Goal: Information Seeking & Learning: Check status

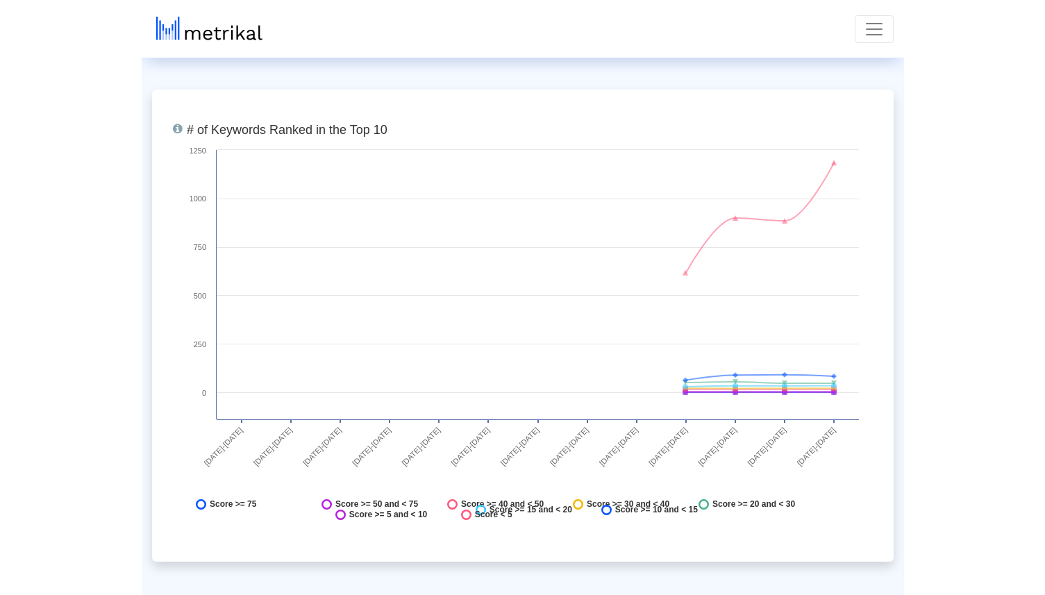
scroll to position [5599, 0]
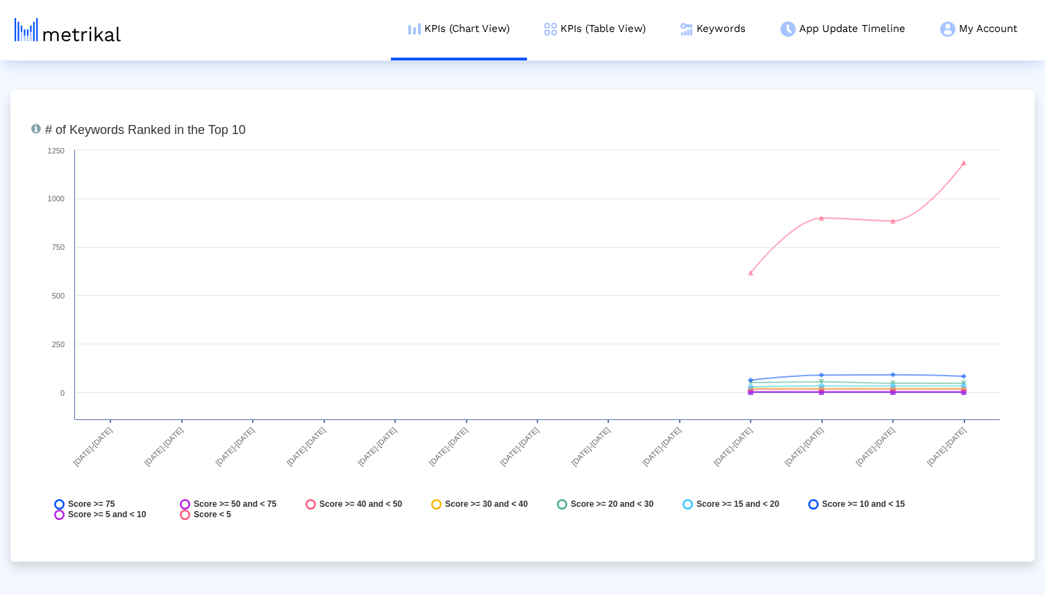
click at [71, 36] on img at bounding box center [68, 30] width 106 height 24
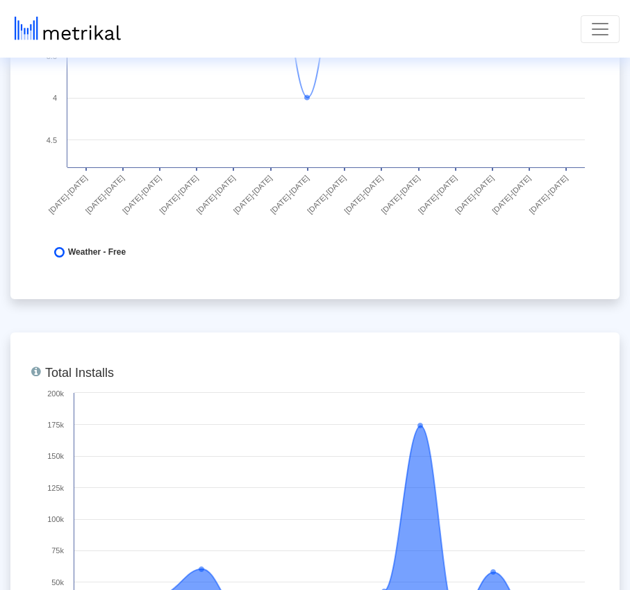
scroll to position [0, 1]
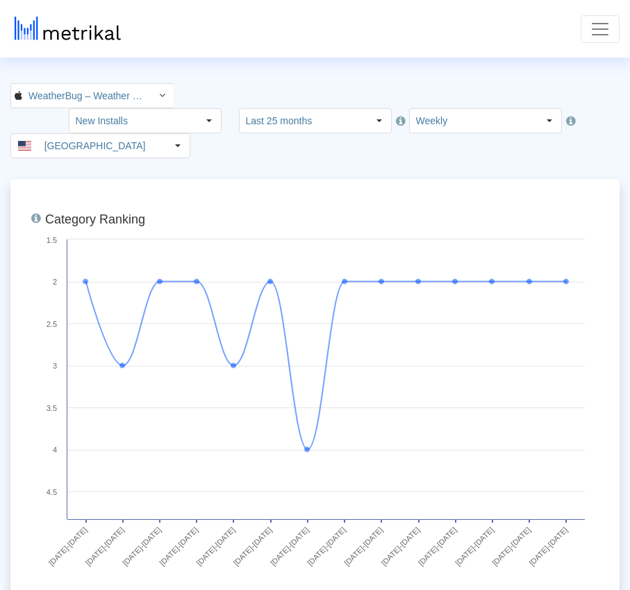
click at [357, 133] on div "WeatherBug – Weather Forecast < 281940292 > New Installs Select how far back fr…" at bounding box center [315, 120] width 630 height 75
click at [351, 109] on input "Last 25 months" at bounding box center [304, 121] width 128 height 24
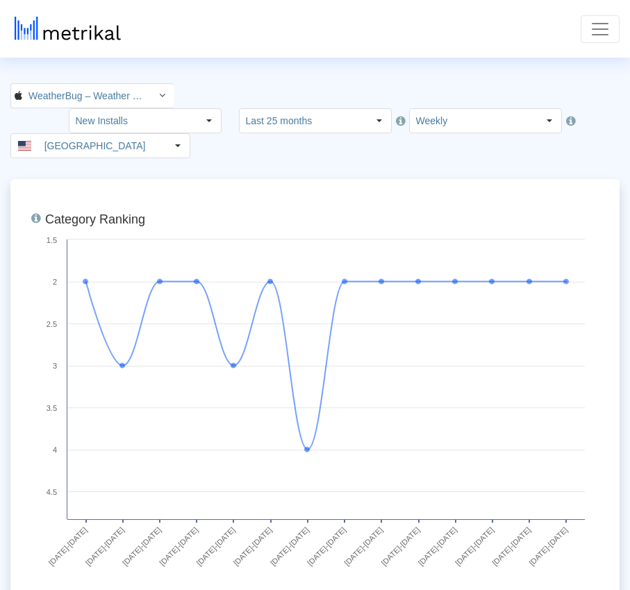
click at [110, 36] on img at bounding box center [68, 29] width 106 height 24
click at [196, 109] on input "New Installs" at bounding box center [133, 121] width 128 height 24
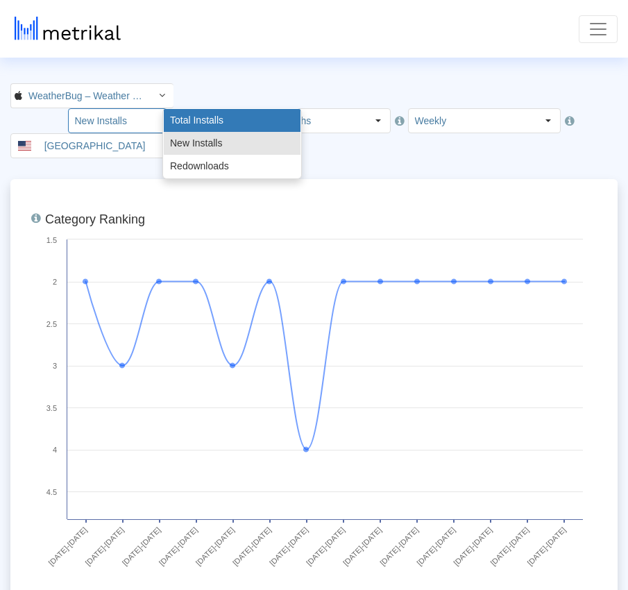
click at [221, 117] on div "Total Installs" at bounding box center [232, 120] width 137 height 23
type input "Total Installs"
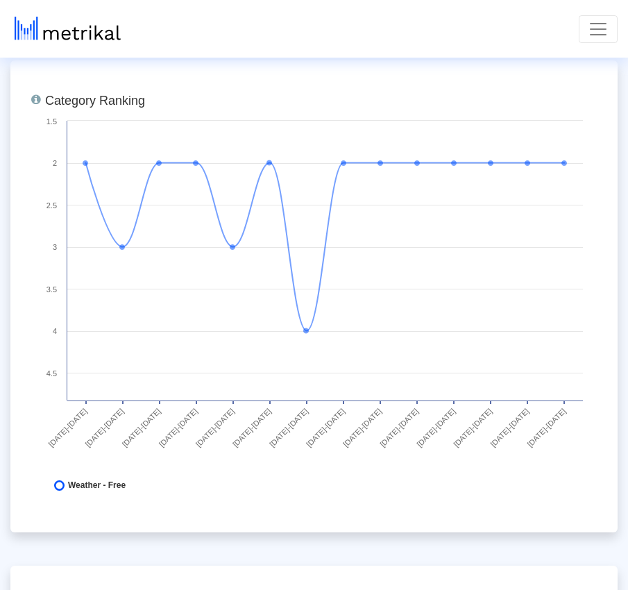
scroll to position [0, 1]
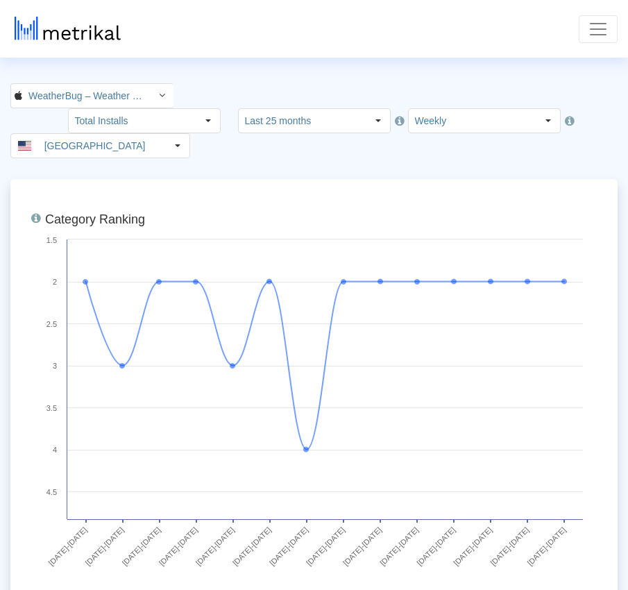
click at [521, 43] on nav "KPIs (Chart View) KPIs (Table View) Keywords App Update Timeline My Account Key…" at bounding box center [314, 29] width 628 height 58
